Goal: Transaction & Acquisition: Book appointment/travel/reservation

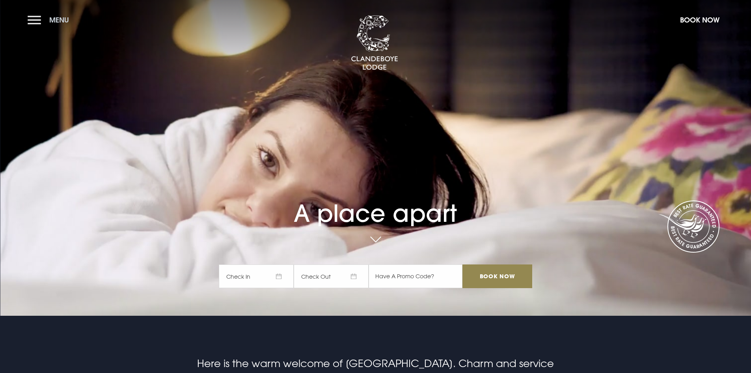
click at [62, 21] on span "Menu" at bounding box center [59, 19] width 20 height 9
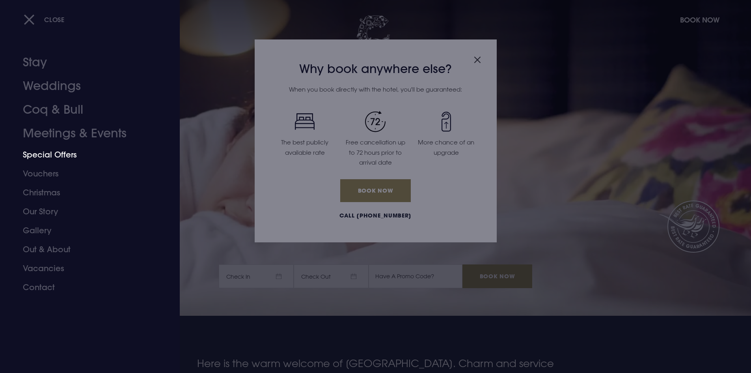
click at [43, 154] on link "Special Offers" at bounding box center [85, 154] width 125 height 19
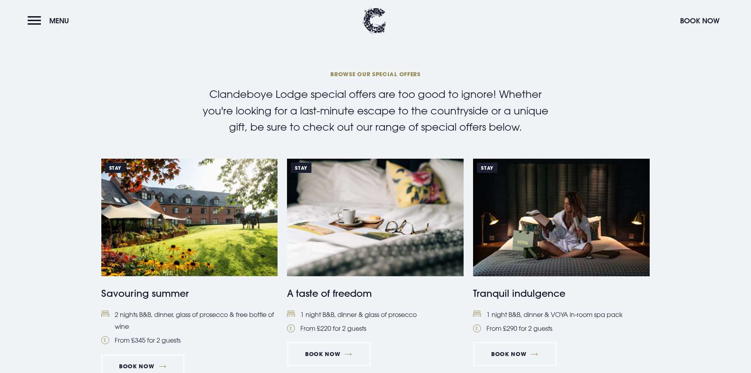
scroll to position [316, 0]
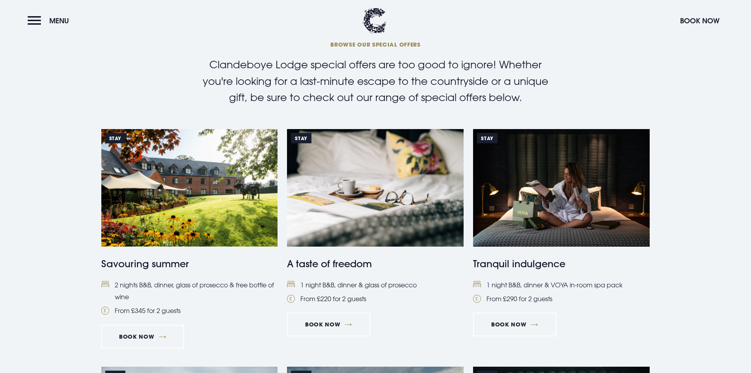
click at [375, 188] on img at bounding box center [375, 188] width 177 height 118
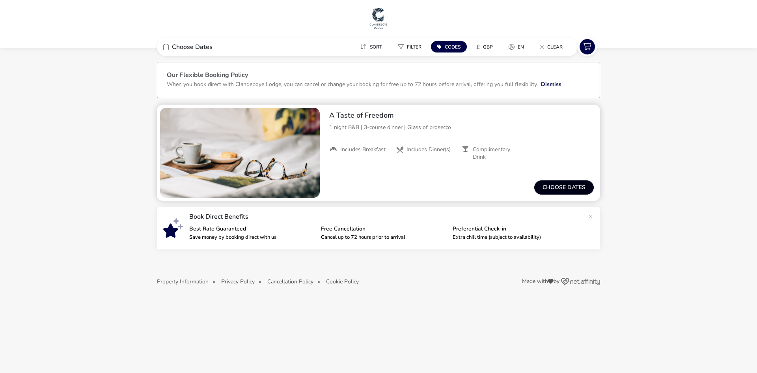
click at [538, 189] on button "Choose dates" at bounding box center [564, 187] width 60 height 14
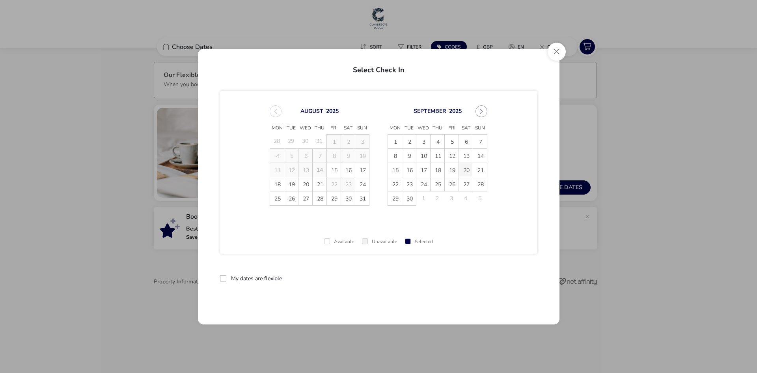
click at [466, 173] on span "20" at bounding box center [466, 170] width 14 height 14
click at [478, 168] on span "21" at bounding box center [480, 170] width 14 height 14
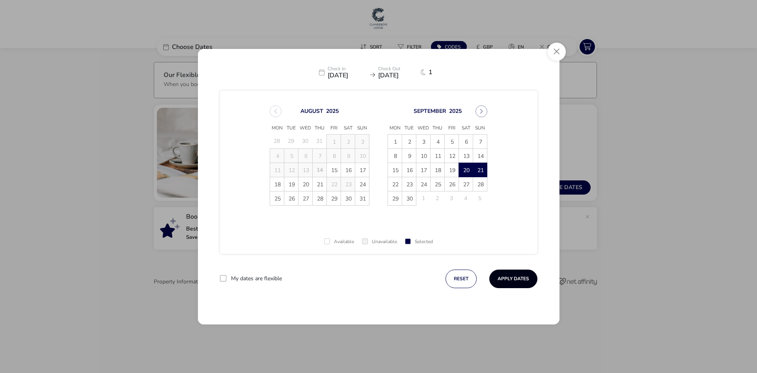
click at [508, 279] on button "Apply Dates" at bounding box center [514, 278] width 48 height 19
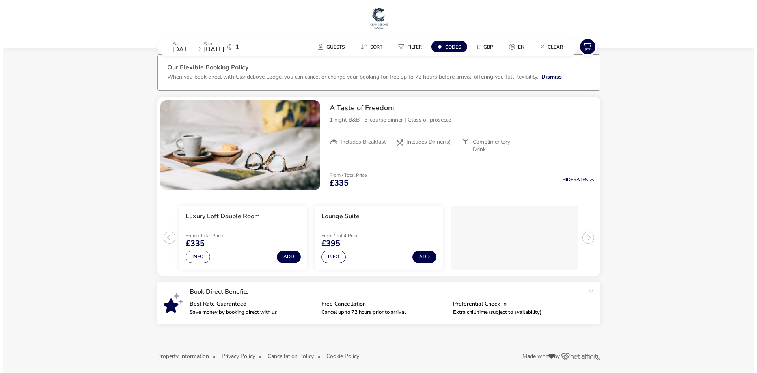
scroll to position [11, 0]
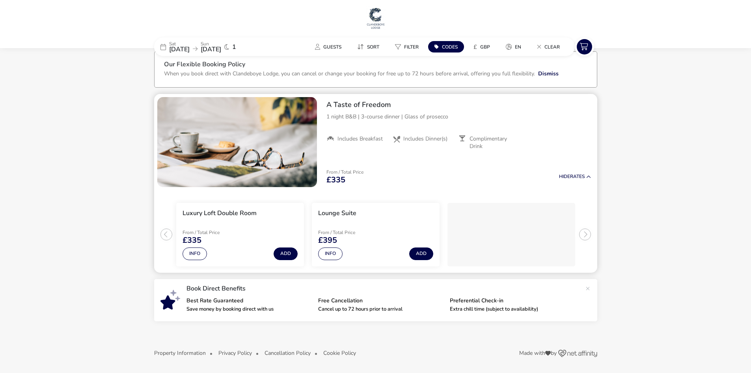
click at [164, 235] on ul "Luxury Loft Double Room From / Total Price £335 Info Add Lounge Suite From / To…" at bounding box center [375, 231] width 443 height 82
click at [219, 236] on div "From / Total Price £335" at bounding box center [211, 237] width 56 height 14
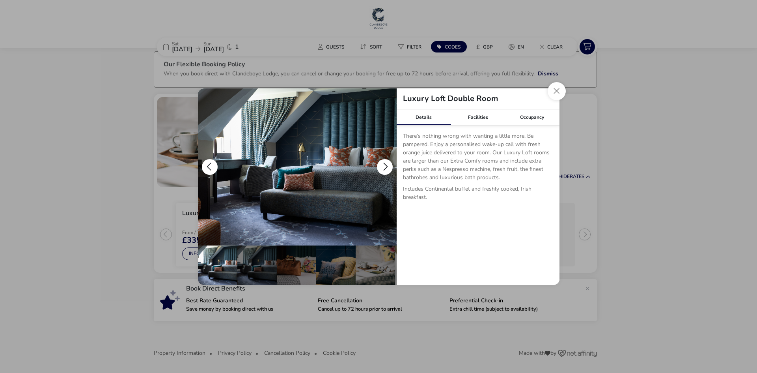
click at [383, 163] on button "details" at bounding box center [385, 167] width 16 height 16
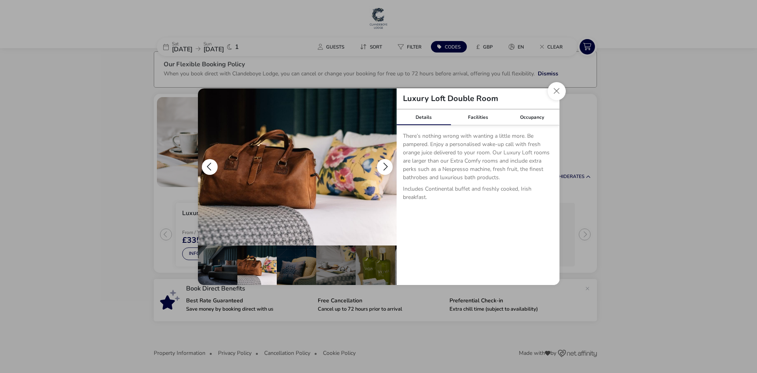
click at [383, 163] on button "details" at bounding box center [385, 167] width 16 height 16
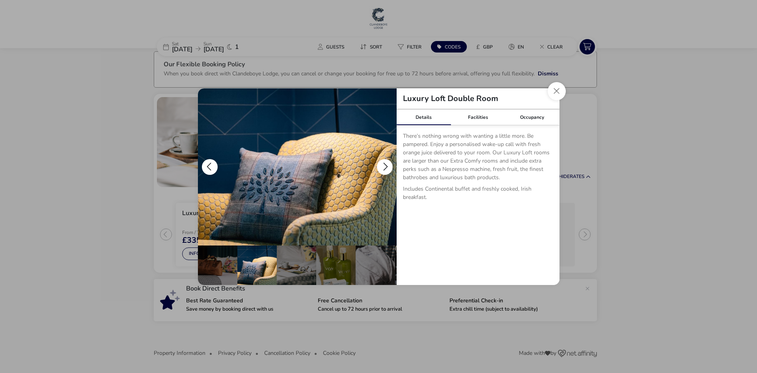
click at [207, 163] on button "details" at bounding box center [210, 167] width 16 height 16
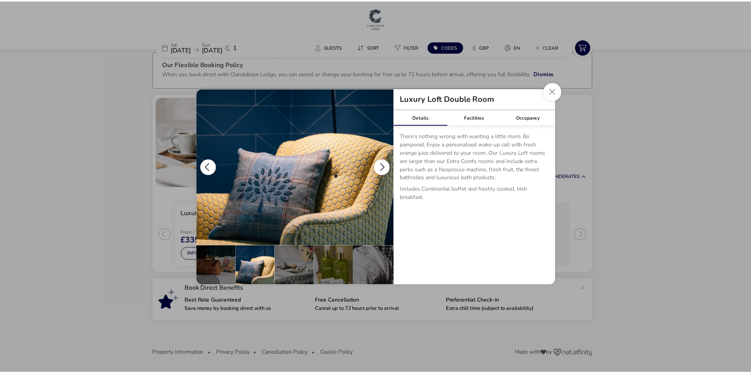
scroll to position [0, 39]
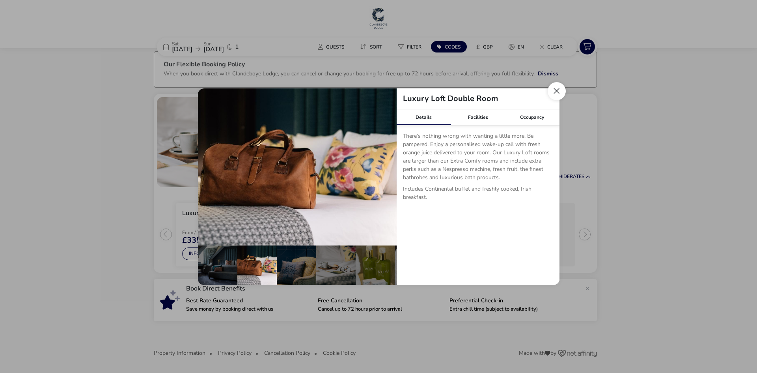
click at [562, 92] on button "Close dialog" at bounding box center [557, 91] width 18 height 18
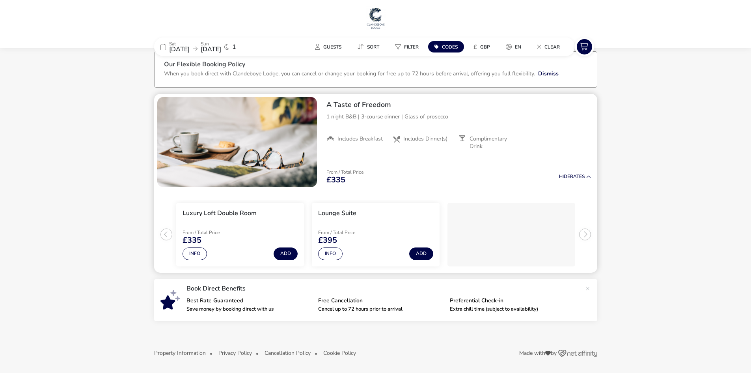
scroll to position [0, 0]
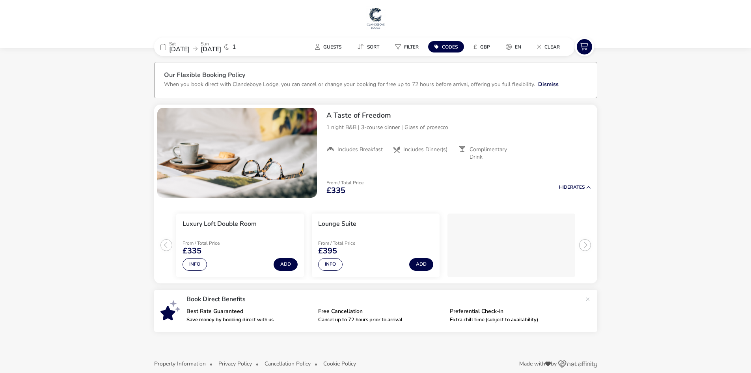
click at [432, 45] on button "Codes" at bounding box center [446, 46] width 36 height 11
type input "RORY20"
click at [527, 90] on button "Apply" at bounding box center [535, 90] width 24 height 17
click at [542, 110] on link at bounding box center [542, 113] width 13 height 13
click at [472, 109] on h3 "1WW" at bounding box center [466, 110] width 16 height 6
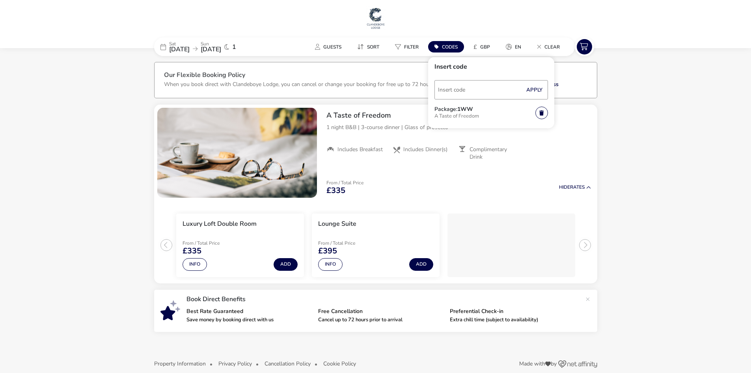
click at [114, 26] on h1 at bounding box center [375, 18] width 745 height 25
